Goal: Task Accomplishment & Management: Manage account settings

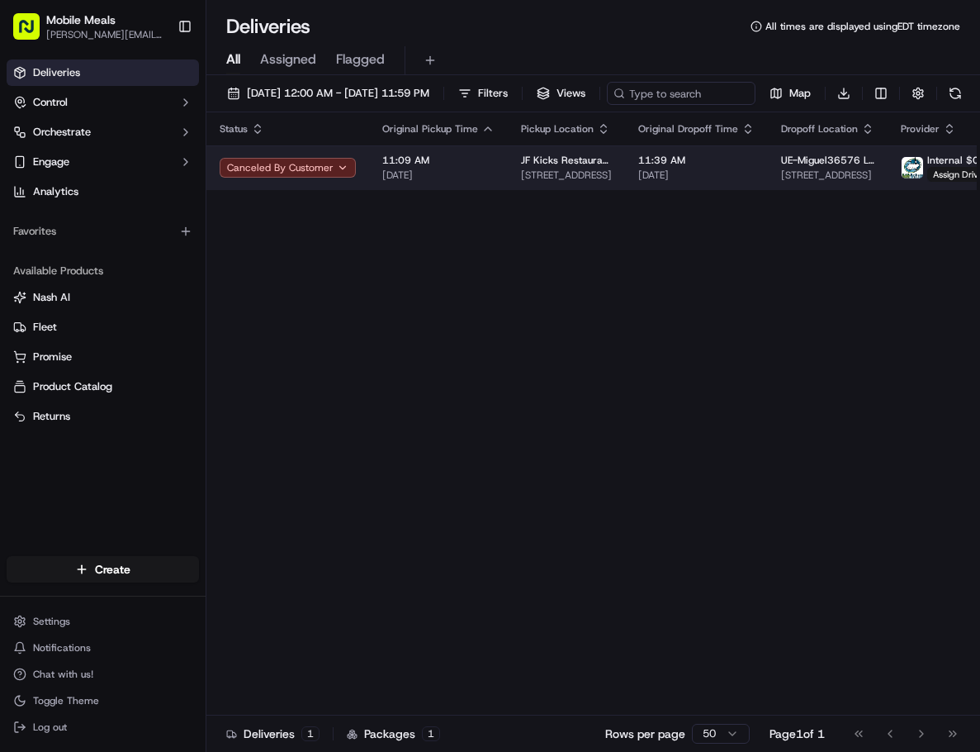
click at [523, 167] on span "JF Kicks Restaurant and Patio Bar" at bounding box center [566, 160] width 91 height 13
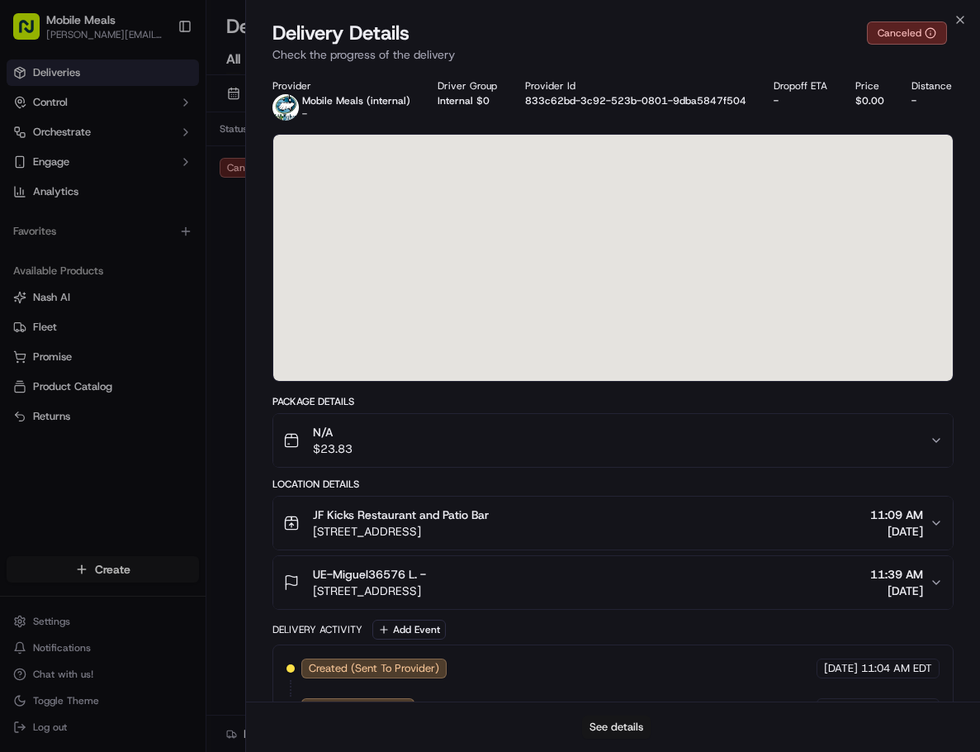
click at [629, 724] on button "See details" at bounding box center [616, 726] width 69 height 23
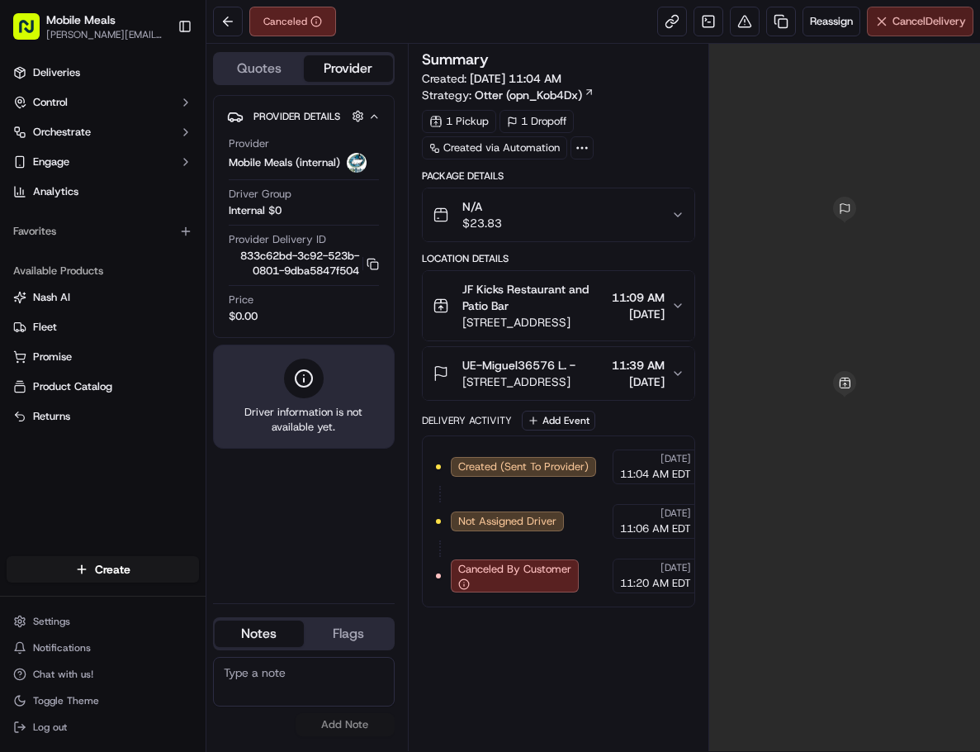
click at [925, 24] on span "Cancel Delivery" at bounding box center [930, 21] width 74 height 15
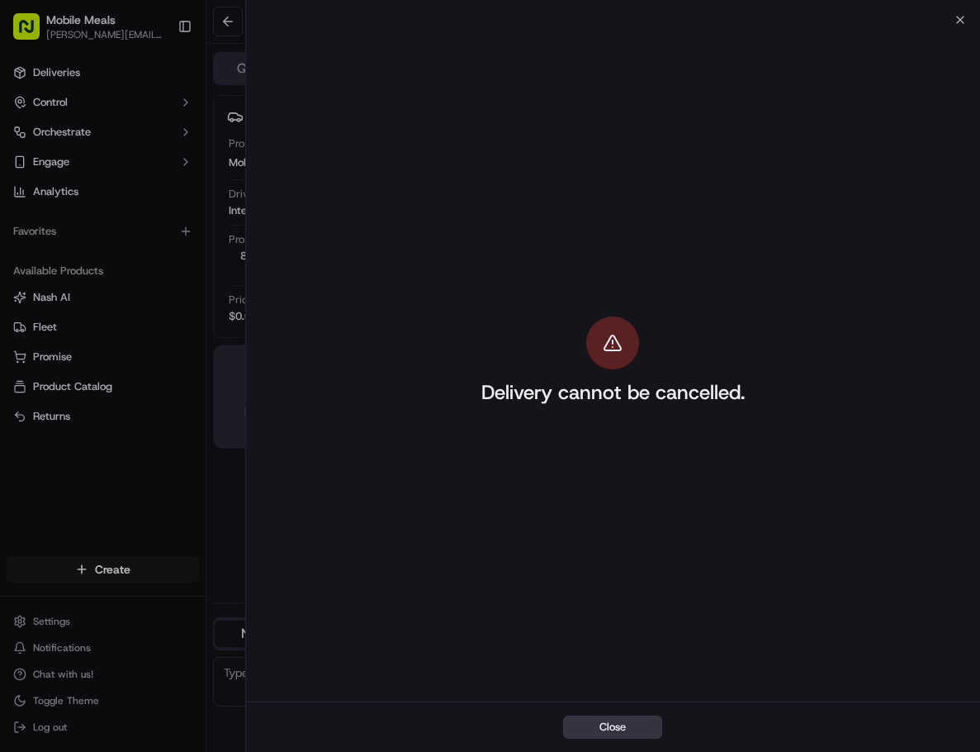
click at [639, 733] on button "Close" at bounding box center [612, 726] width 99 height 23
